Goal: Task Accomplishment & Management: Use online tool/utility

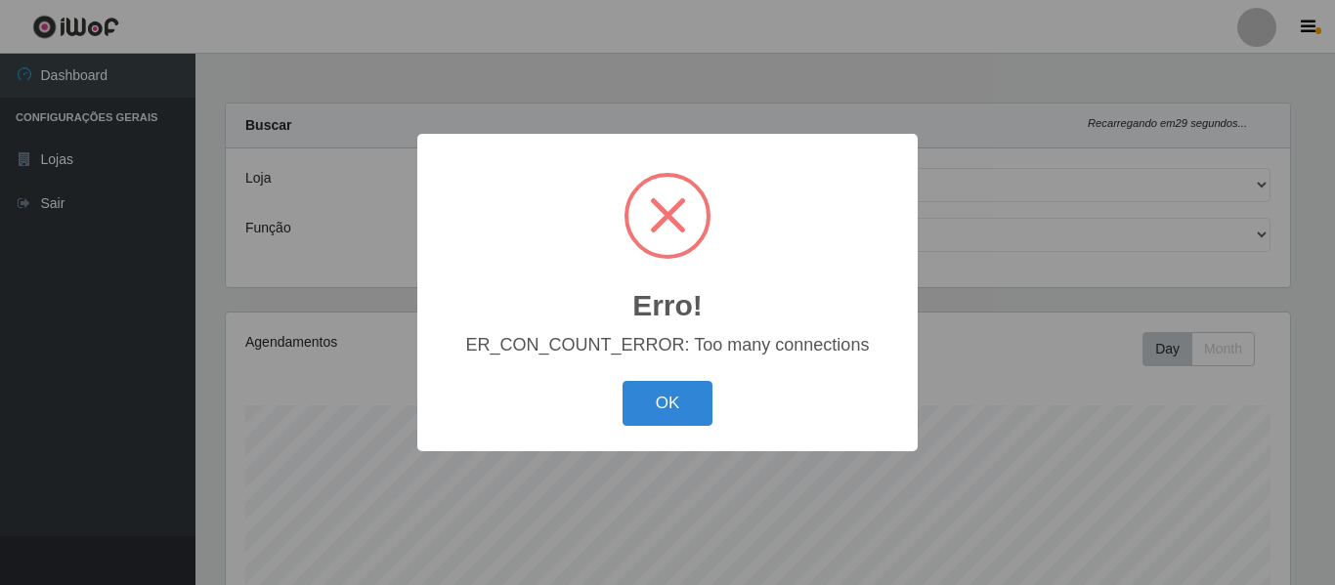
select select "214"
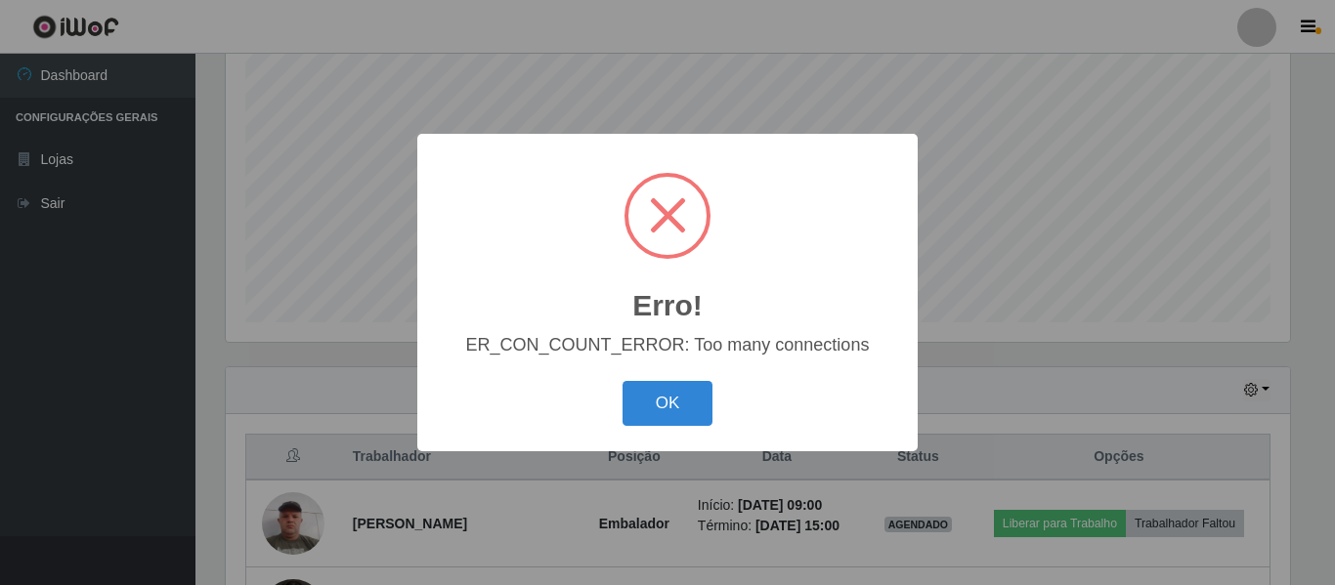
click at [710, 427] on button "OK" at bounding box center [667, 404] width 91 height 46
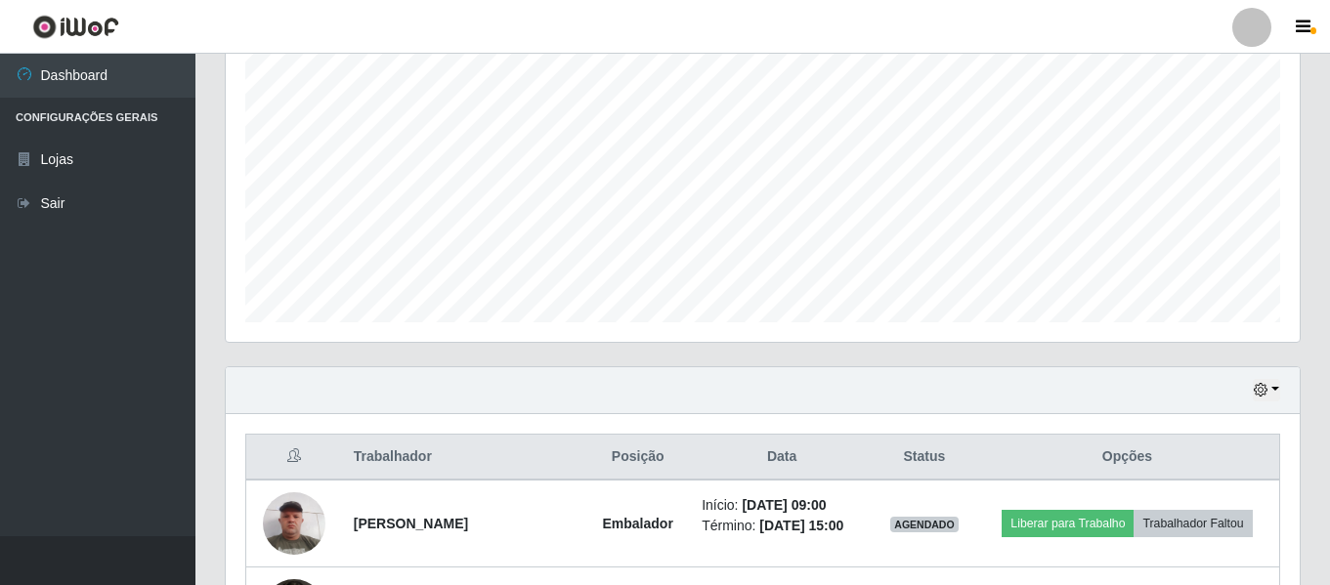
scroll to position [767, 0]
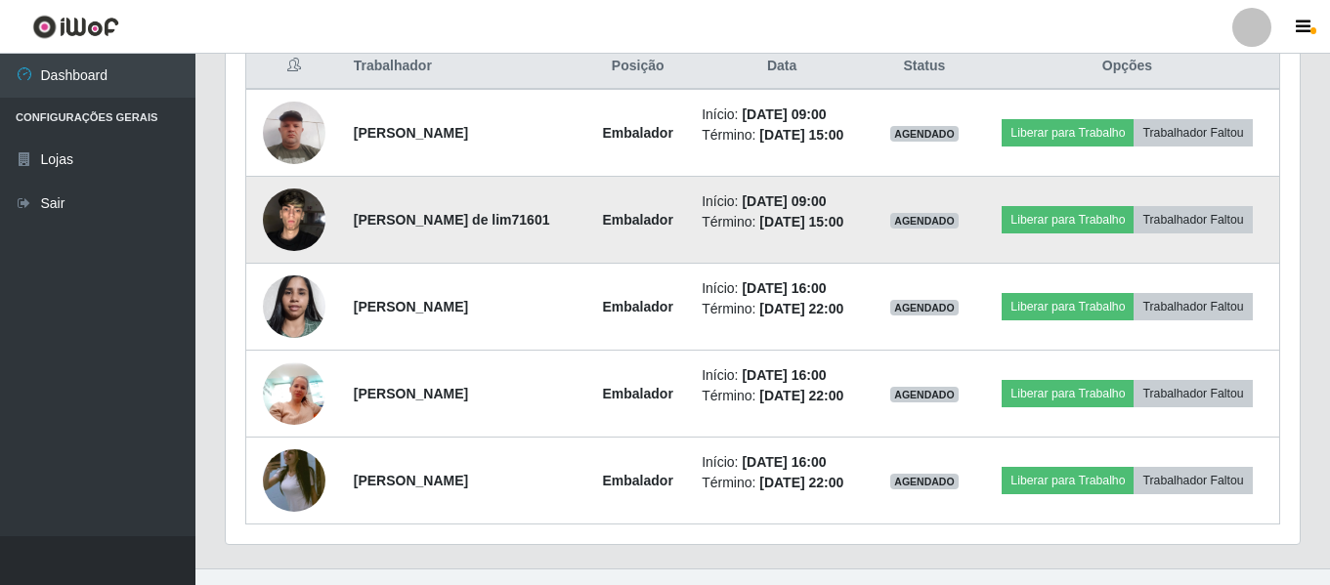
click at [315, 233] on img at bounding box center [294, 219] width 63 height 83
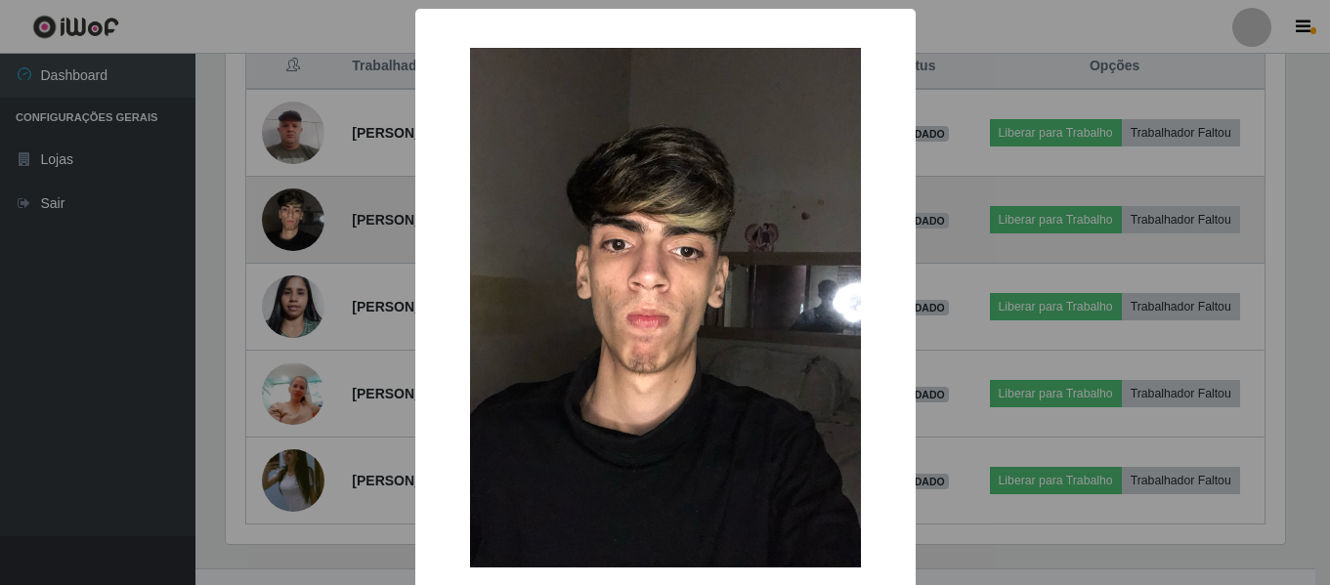
scroll to position [406, 1064]
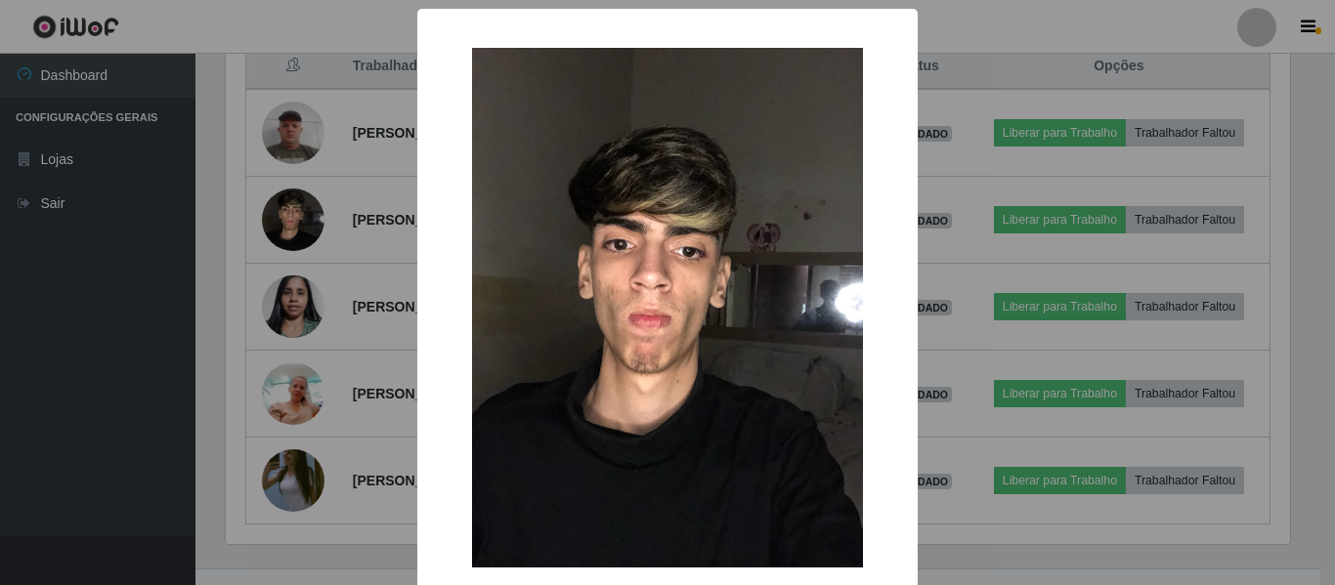
click at [341, 227] on div "× OK Cancel" at bounding box center [667, 292] width 1335 height 585
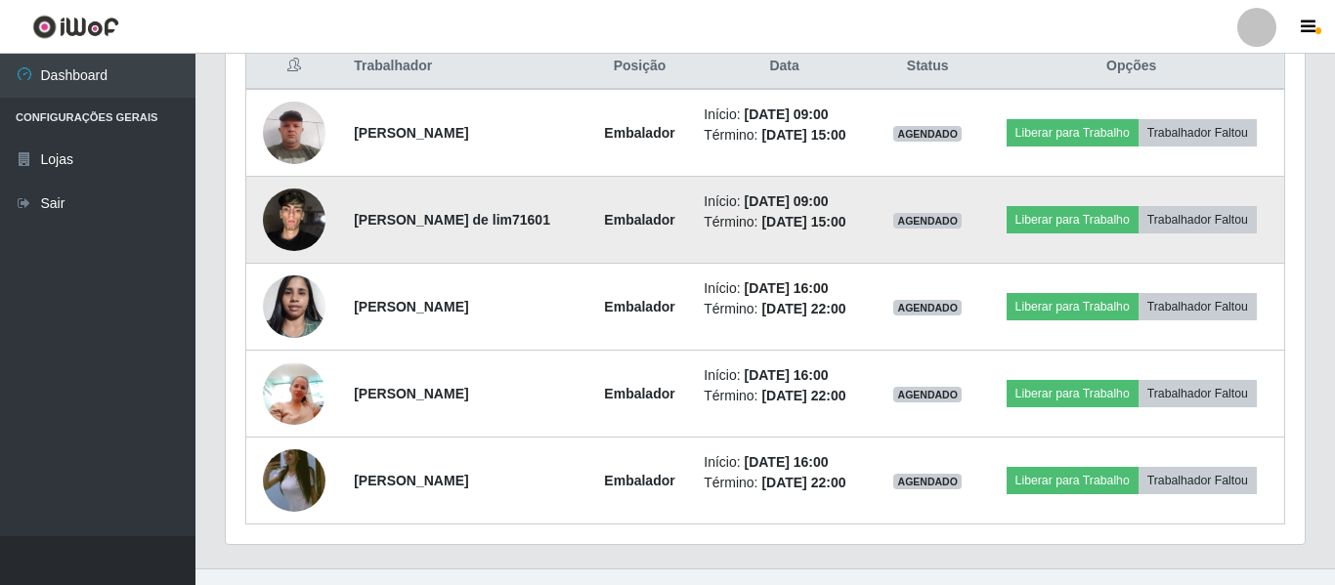
scroll to position [406, 1074]
click at [1037, 229] on button "Liberar para Trabalho" at bounding box center [1068, 219] width 132 height 27
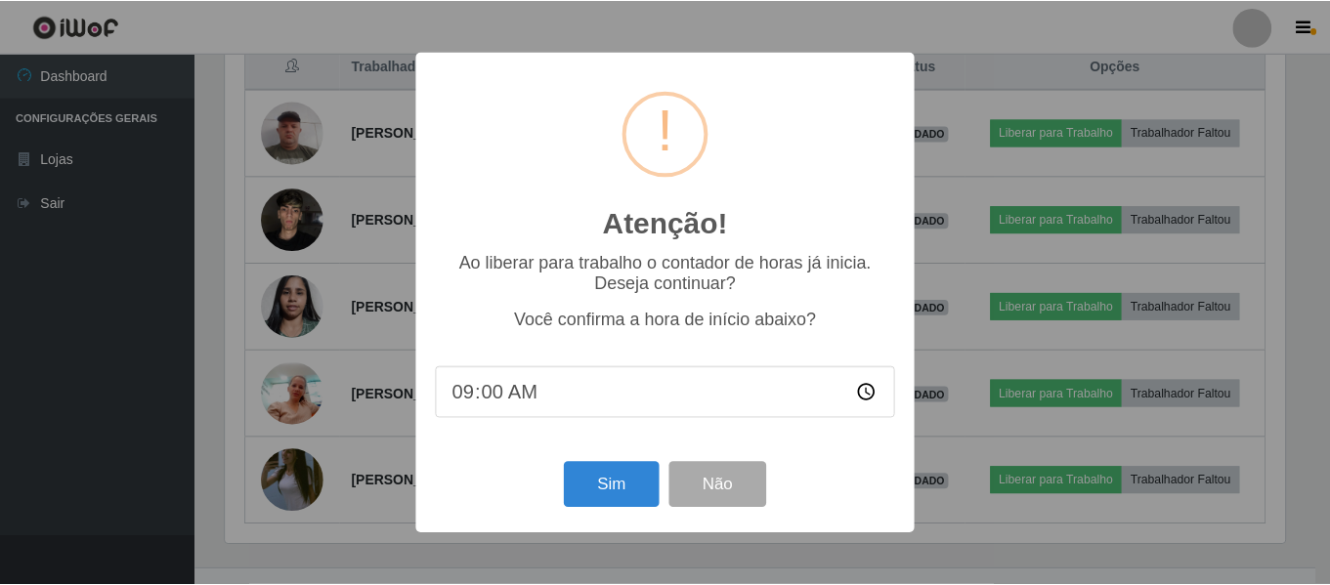
scroll to position [406, 1064]
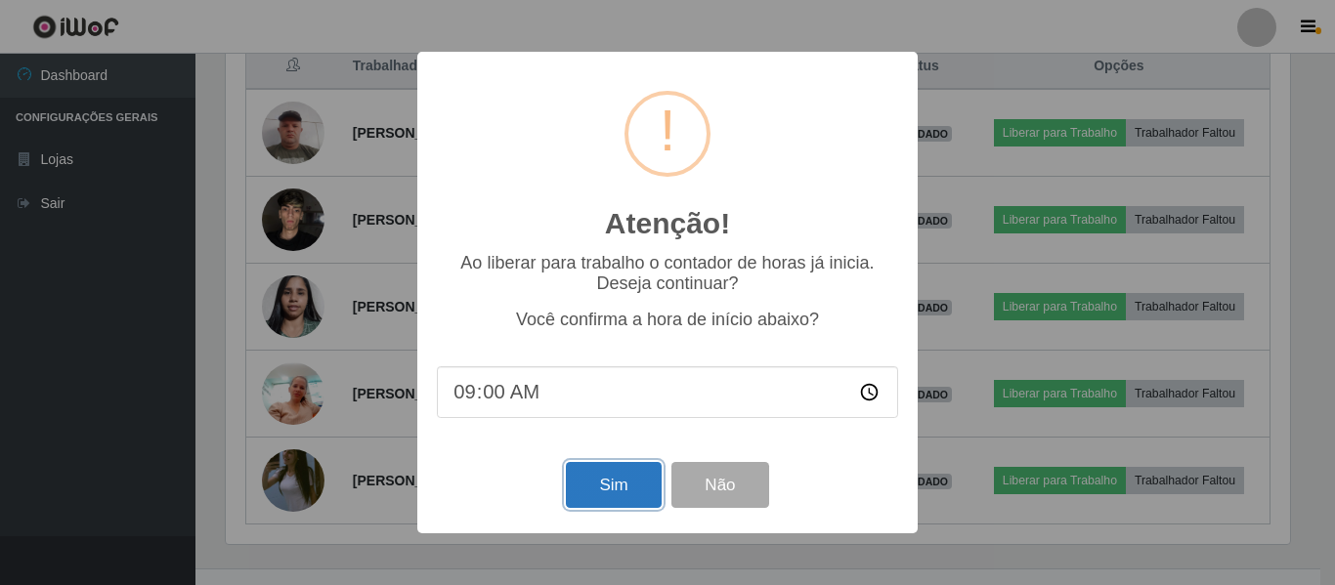
click at [591, 492] on button "Sim" at bounding box center [613, 485] width 95 height 46
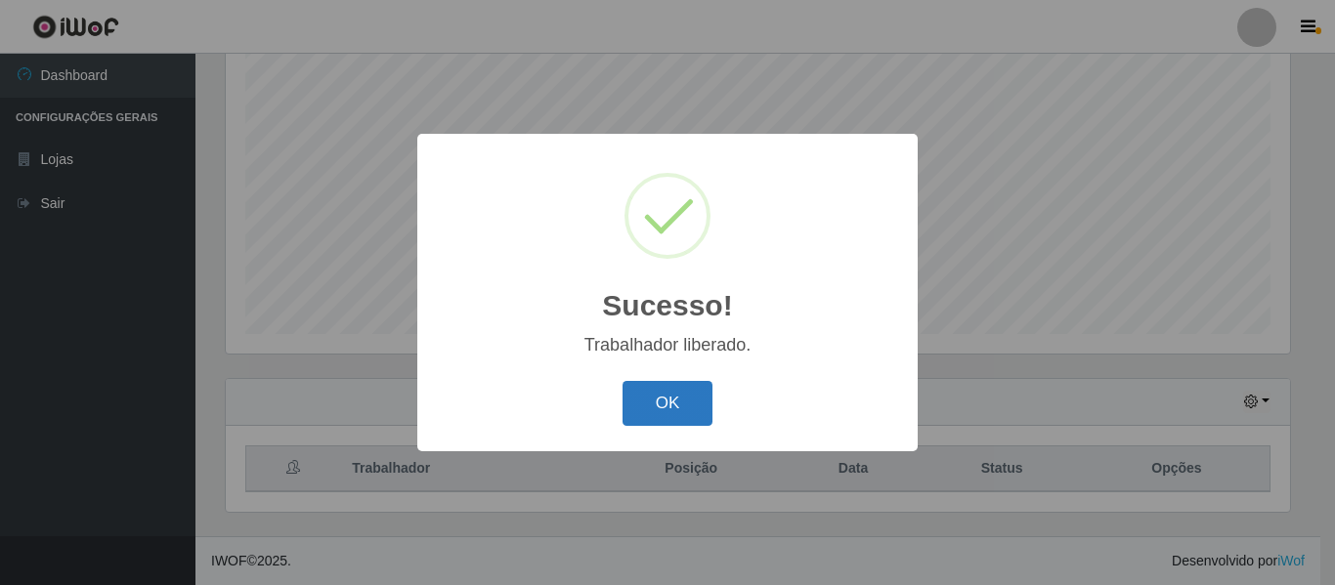
click at [647, 401] on button "OK" at bounding box center [667, 404] width 91 height 46
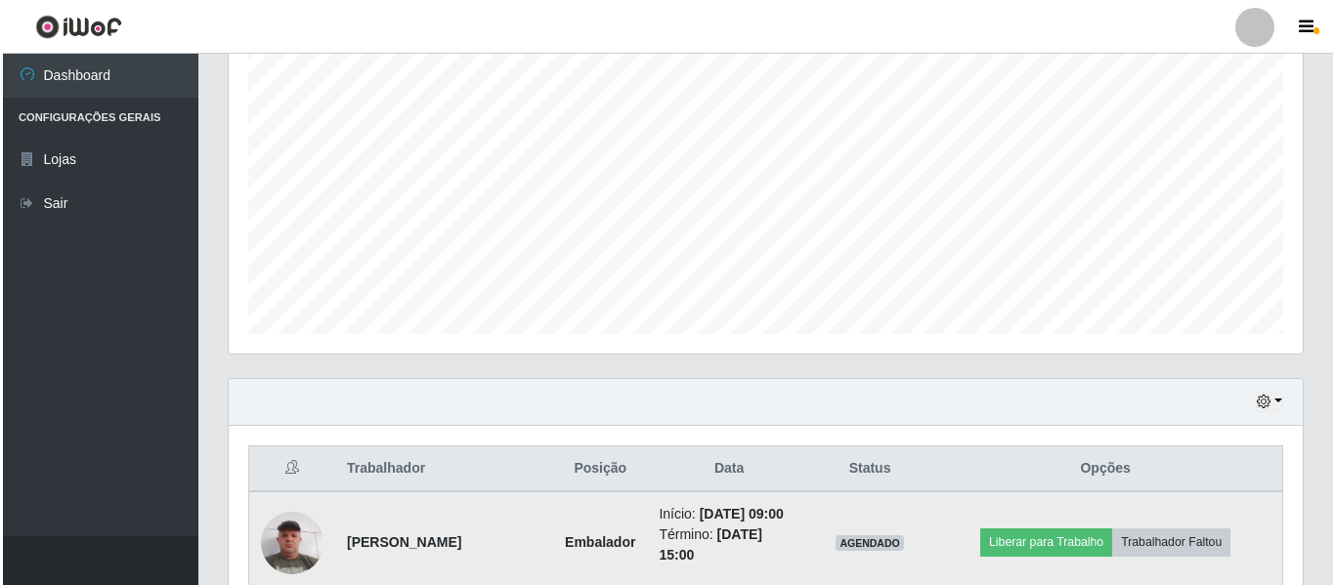
scroll to position [658, 0]
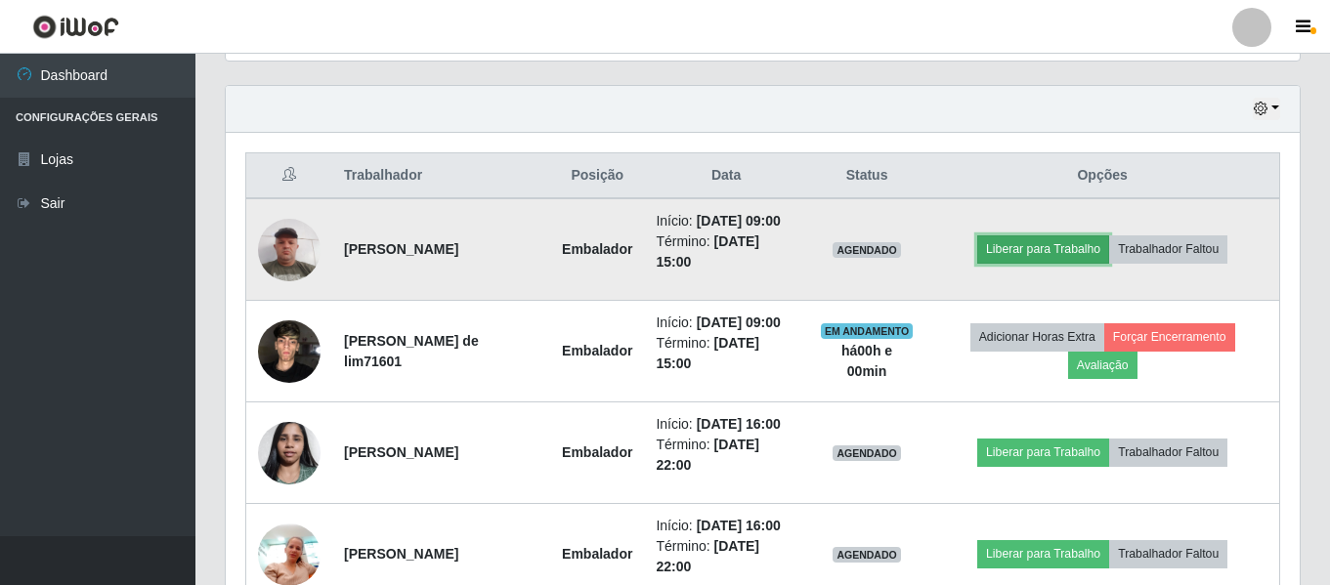
click at [1009, 247] on button "Liberar para Trabalho" at bounding box center [1043, 249] width 132 height 27
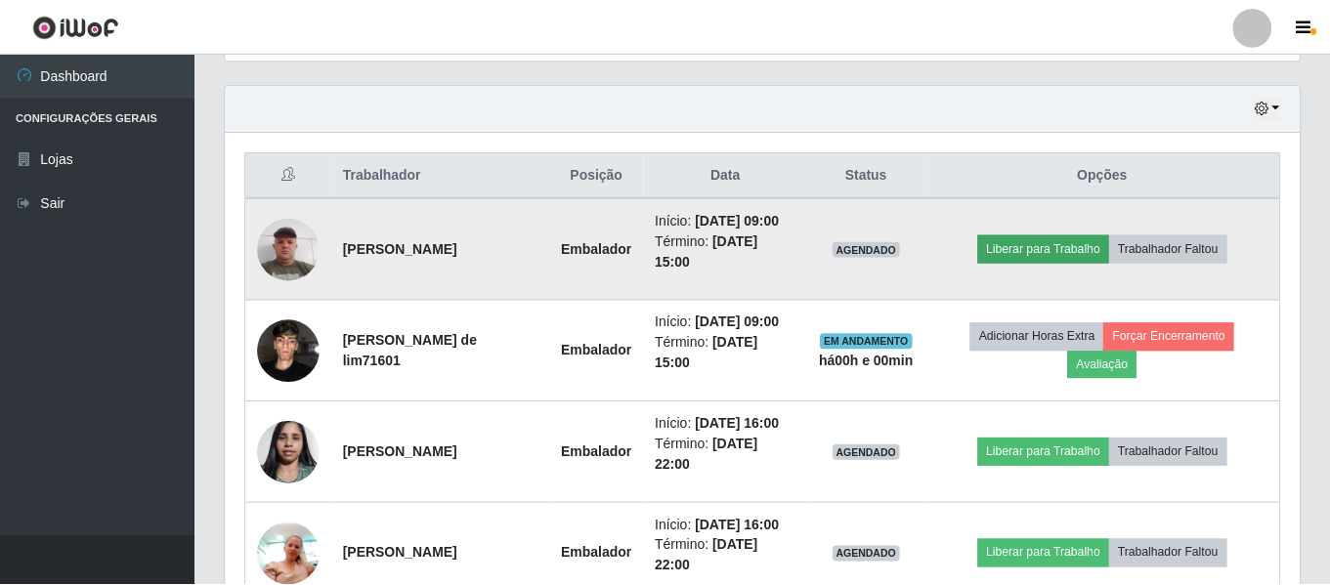
scroll to position [406, 1064]
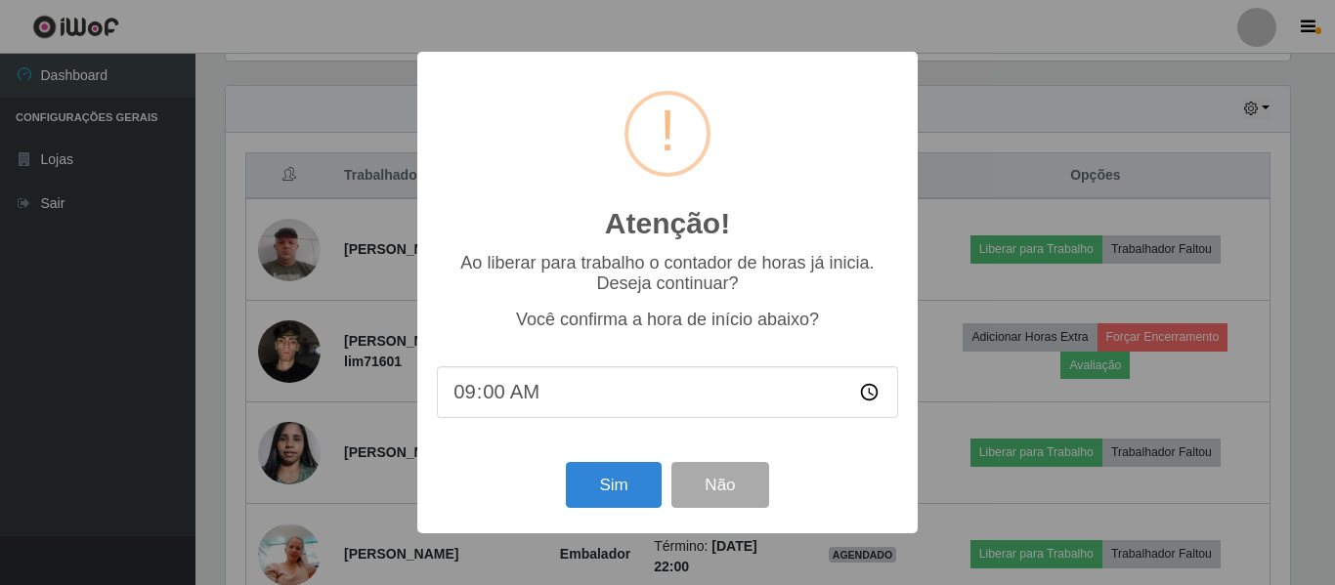
click at [614, 459] on div "Atenção! × Ao liberar para trabalho o contador de horas já inicia. Deseja conti…" at bounding box center [667, 292] width 500 height 481
click at [606, 489] on button "Sim" at bounding box center [613, 485] width 95 height 46
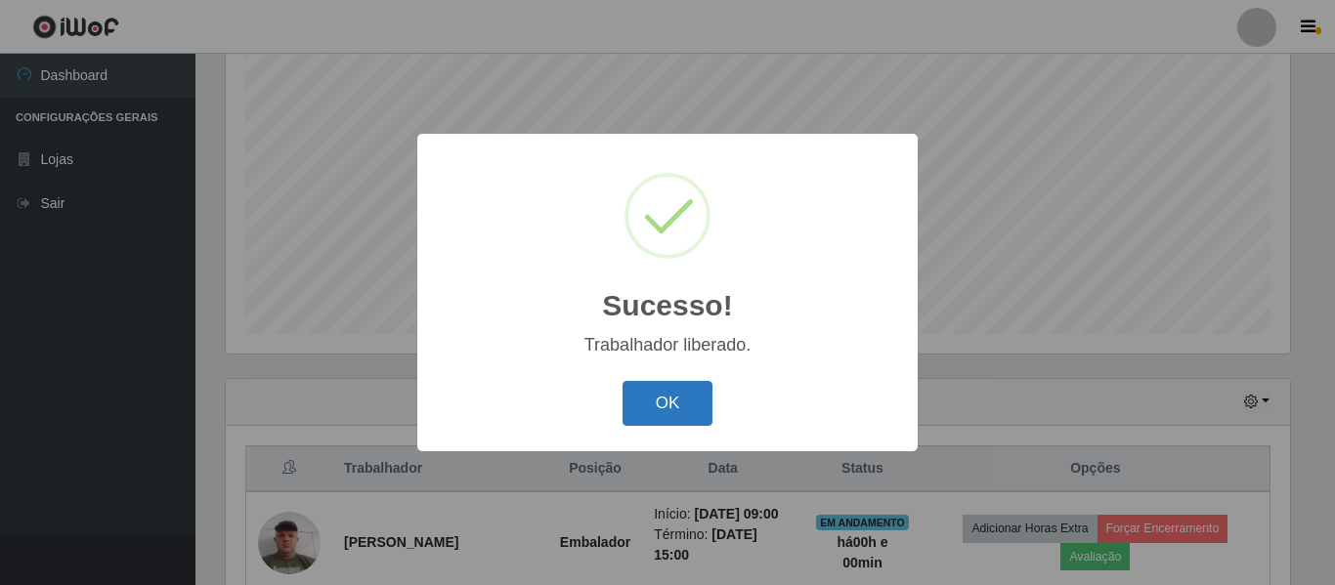
click at [642, 389] on button "OK" at bounding box center [667, 404] width 91 height 46
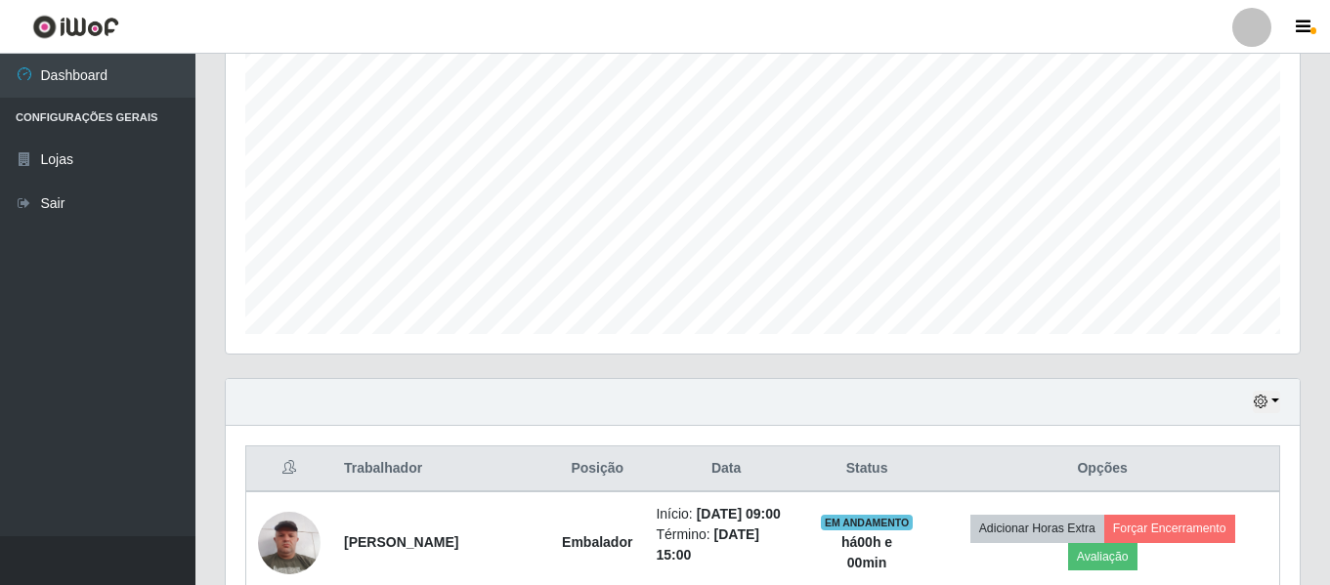
scroll to position [658, 0]
